Goal: Task Accomplishment & Management: Use online tool/utility

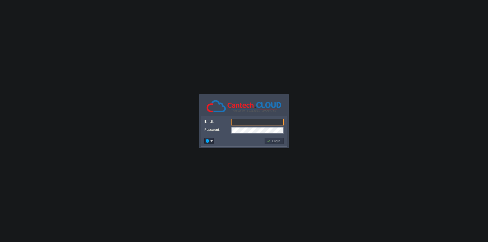
paste input "krishna@rybas.io"
type input "krishna@rybas.io"
click at [268, 141] on button "Login" at bounding box center [274, 141] width 15 height 5
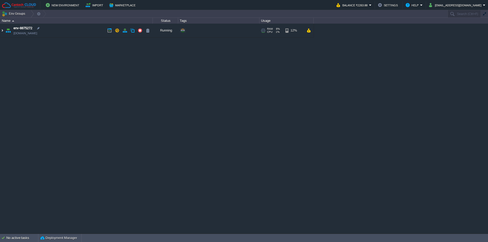
click at [1, 32] on img at bounding box center [2, 31] width 4 height 14
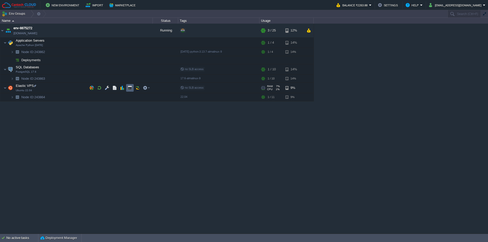
drag, startPoint x: 128, startPoint y: 89, endPoint x: 107, endPoint y: 105, distance: 25.6
click at [128, 89] on button "button" at bounding box center [130, 88] width 5 height 5
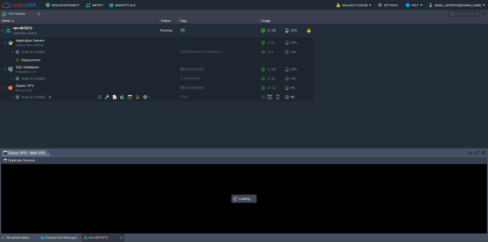
type input "#000000"
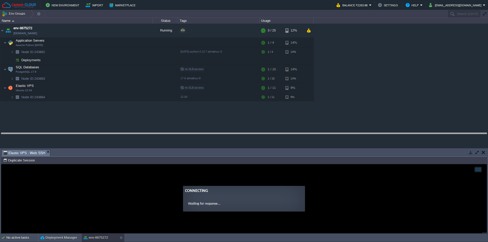
drag, startPoint x: 91, startPoint y: 151, endPoint x: 88, endPoint y: 132, distance: 19.5
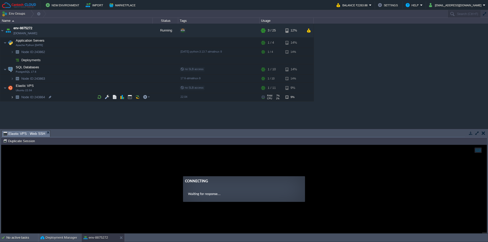
click at [13, 98] on img at bounding box center [12, 97] width 3 height 8
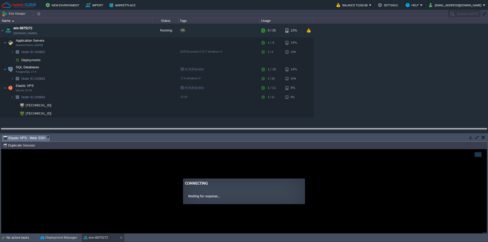
drag, startPoint x: 161, startPoint y: 140, endPoint x: 157, endPoint y: 133, distance: 7.5
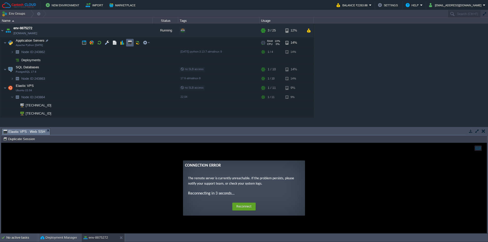
drag, startPoint x: 129, startPoint y: 42, endPoint x: 118, endPoint y: 55, distance: 17.5
click at [129, 42] on button "button" at bounding box center [130, 42] width 5 height 5
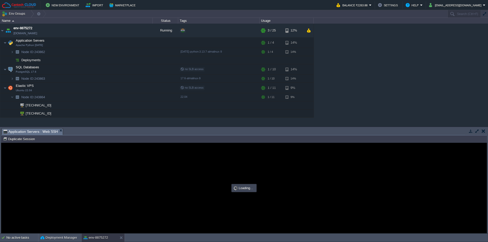
type input "#000000"
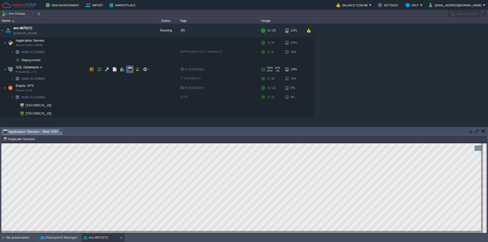
click at [129, 68] on button "button" at bounding box center [130, 69] width 5 height 5
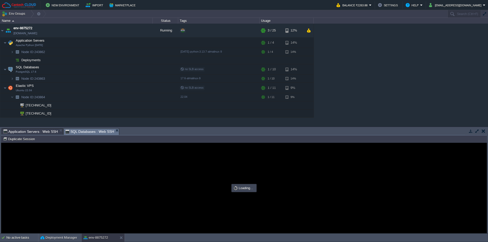
type input "#000000"
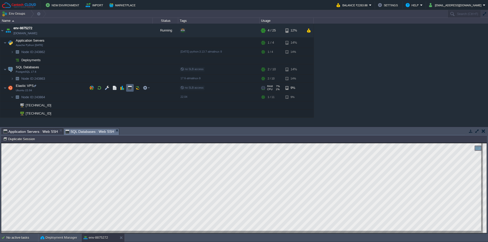
click at [131, 88] on button "button" at bounding box center [130, 88] width 5 height 5
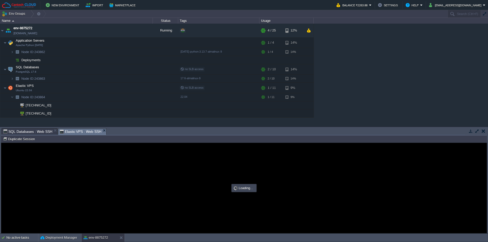
click at [60, 131] on span "Elastic VPS : Web SSH" at bounding box center [81, 132] width 42 height 6
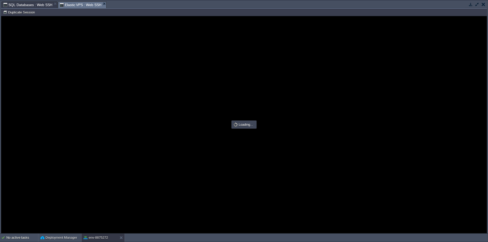
type input "#000000"
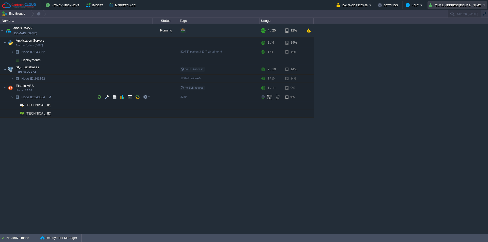
click at [460, 3] on button "krishna@rybas.io" at bounding box center [456, 5] width 54 height 6
click at [453, 27] on link "Sign out" at bounding box center [467, 27] width 39 height 6
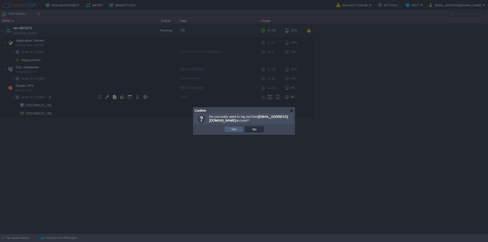
click at [234, 130] on button "Yes" at bounding box center [233, 129] width 9 height 5
